Goal: Task Accomplishment & Management: Use online tool/utility

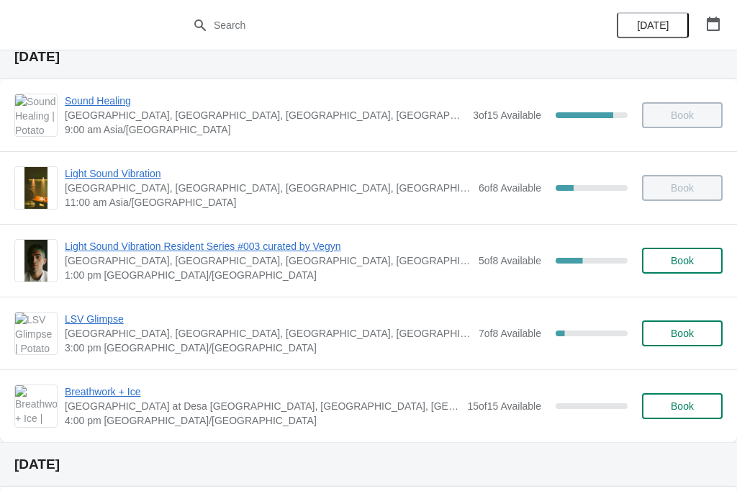
scroll to position [57, 0]
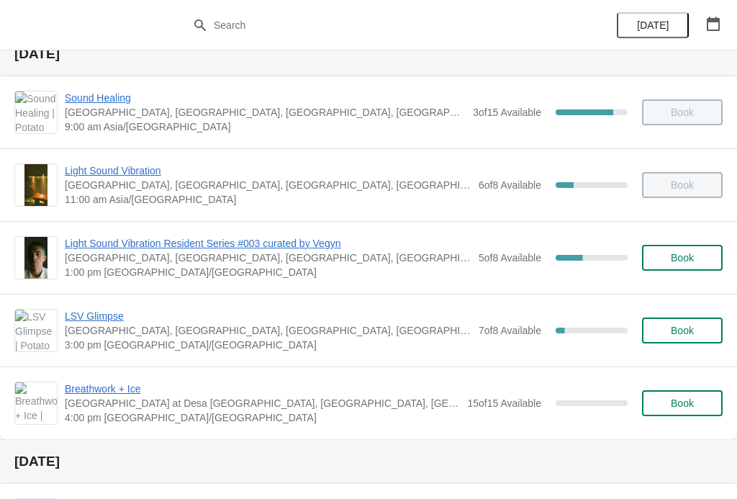
click at [80, 312] on span "LSV Glimpse" at bounding box center [268, 316] width 407 height 14
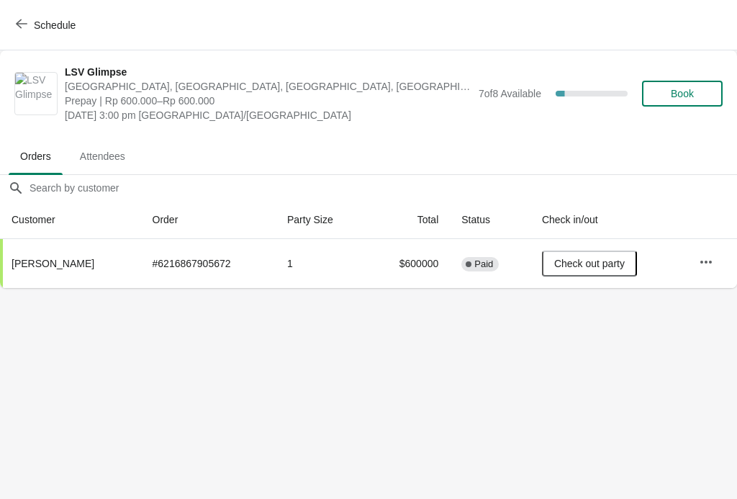
scroll to position [0, 0]
click at [19, 23] on icon "button" at bounding box center [22, 24] width 12 height 12
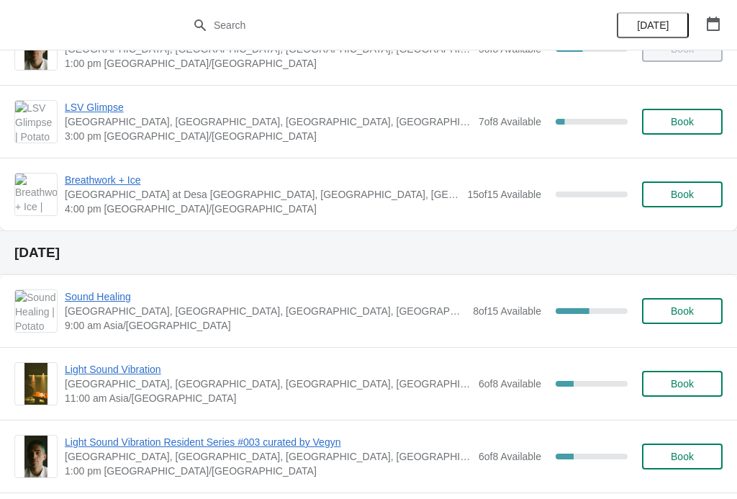
scroll to position [270, 0]
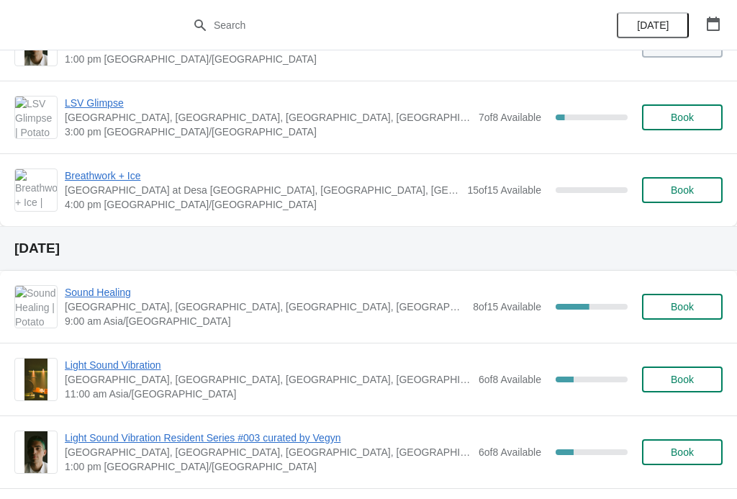
click at [1, 382] on div "Light Sound Vibration Potato Head Suites & Studios, Jalan Petitenget, Seminyak,…" at bounding box center [368, 379] width 737 height 73
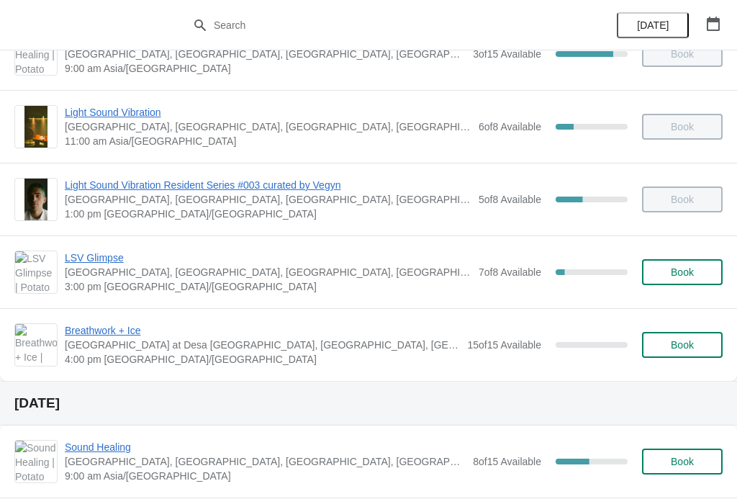
scroll to position [116, 0]
click at [85, 261] on span "LSV Glimpse" at bounding box center [268, 257] width 407 height 14
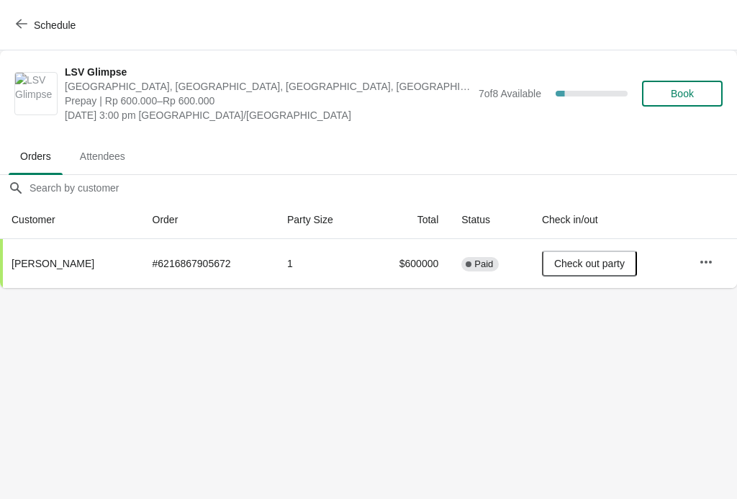
click at [22, 18] on icon "button" at bounding box center [22, 24] width 12 height 12
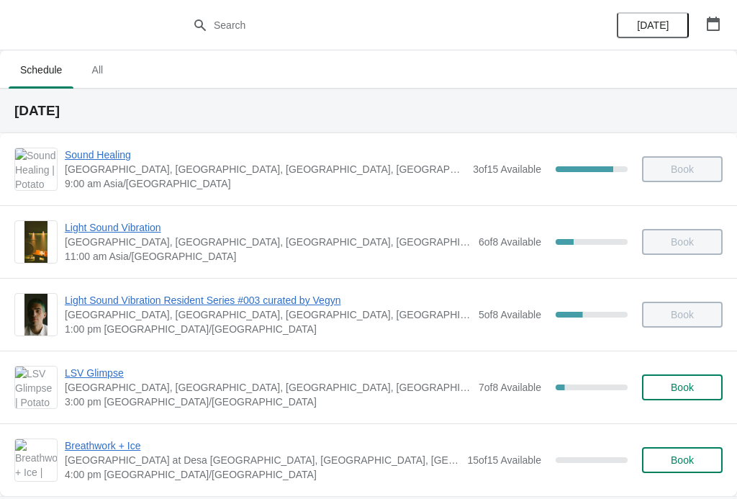
click at [104, 232] on span "Light Sound Vibration" at bounding box center [268, 227] width 407 height 14
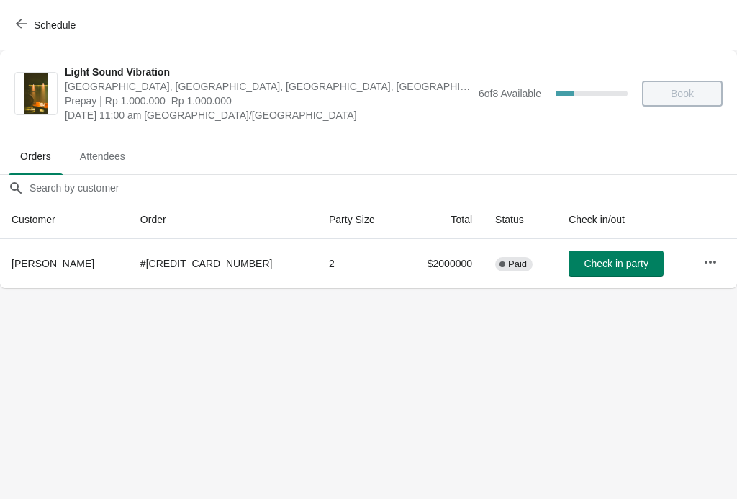
click at [32, 23] on span "Schedule" at bounding box center [47, 25] width 57 height 14
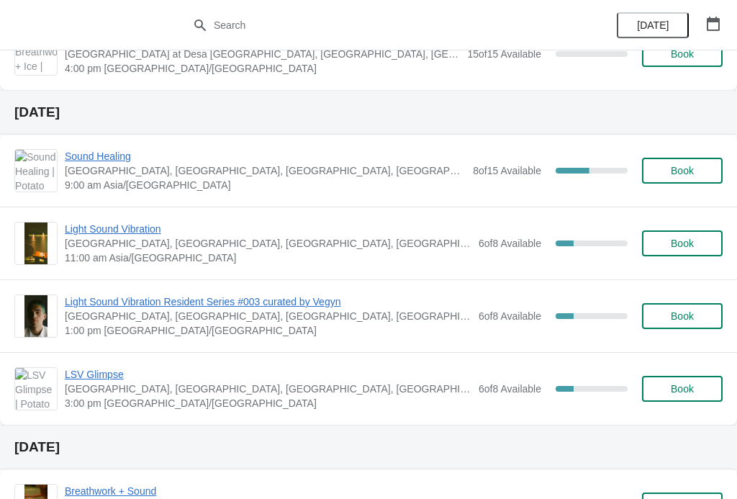
scroll to position [407, 0]
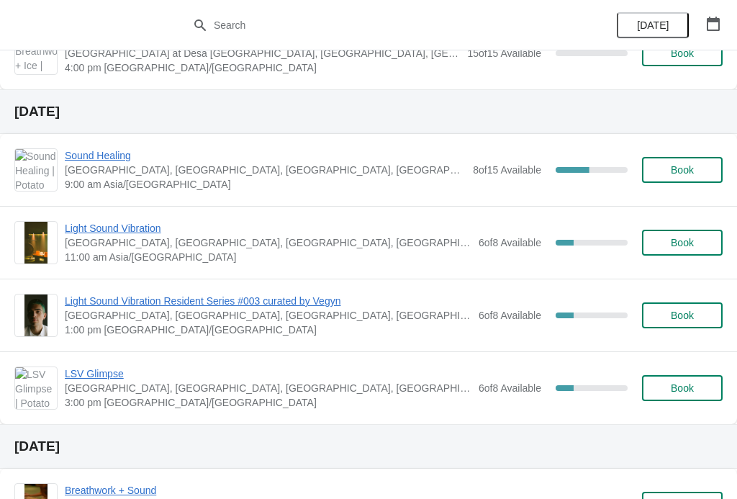
click at [96, 155] on span "Sound Healing" at bounding box center [265, 155] width 401 height 14
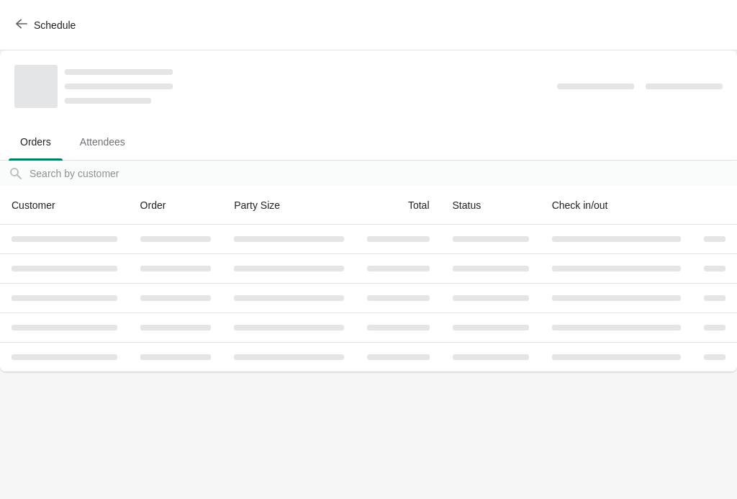
scroll to position [0, 0]
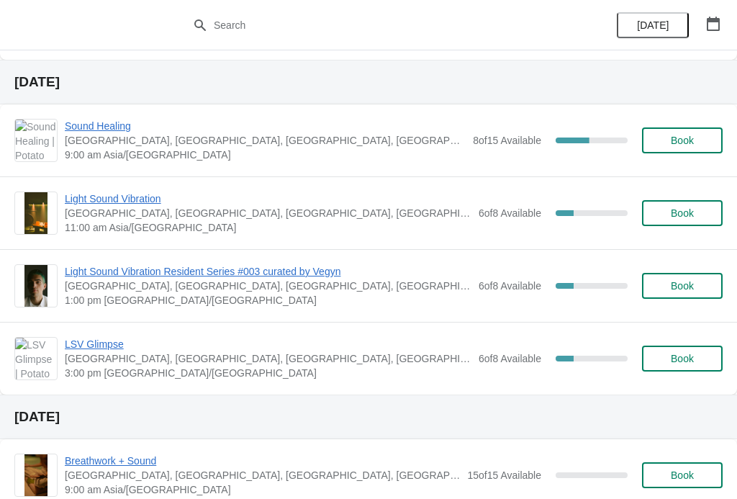
scroll to position [439, 0]
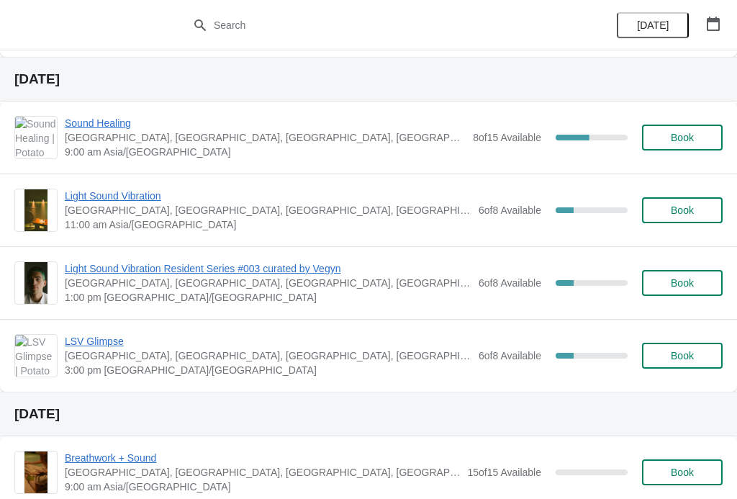
click at [81, 271] on span "Light Sound Vibration Resident Series #003 curated by Vegyn" at bounding box center [268, 268] width 407 height 14
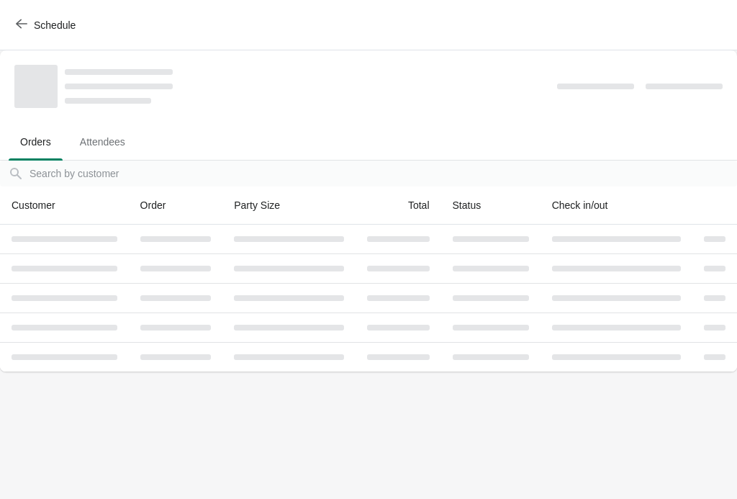
scroll to position [0, 0]
